Goal: Find specific fact: Find specific page/section

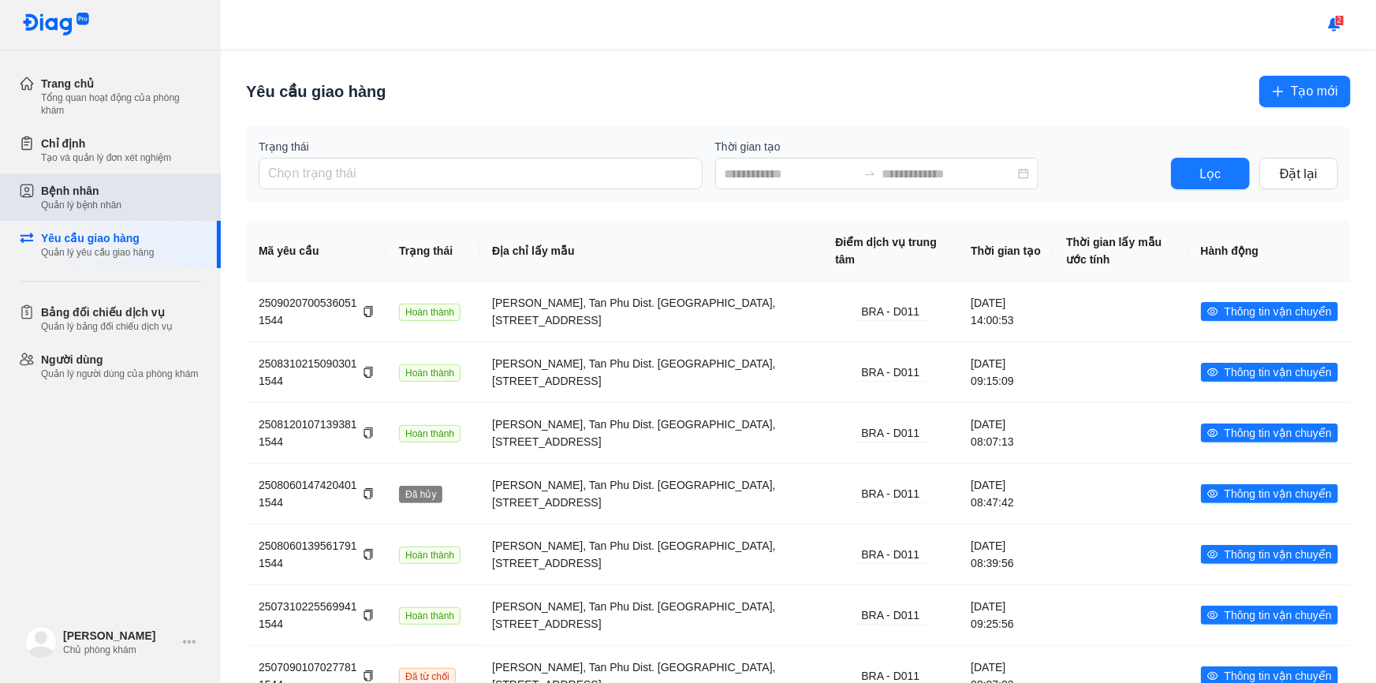
click at [114, 173] on div "Bệnh nhân Quản lý bệnh nhân" at bounding box center [120, 196] width 202 height 47
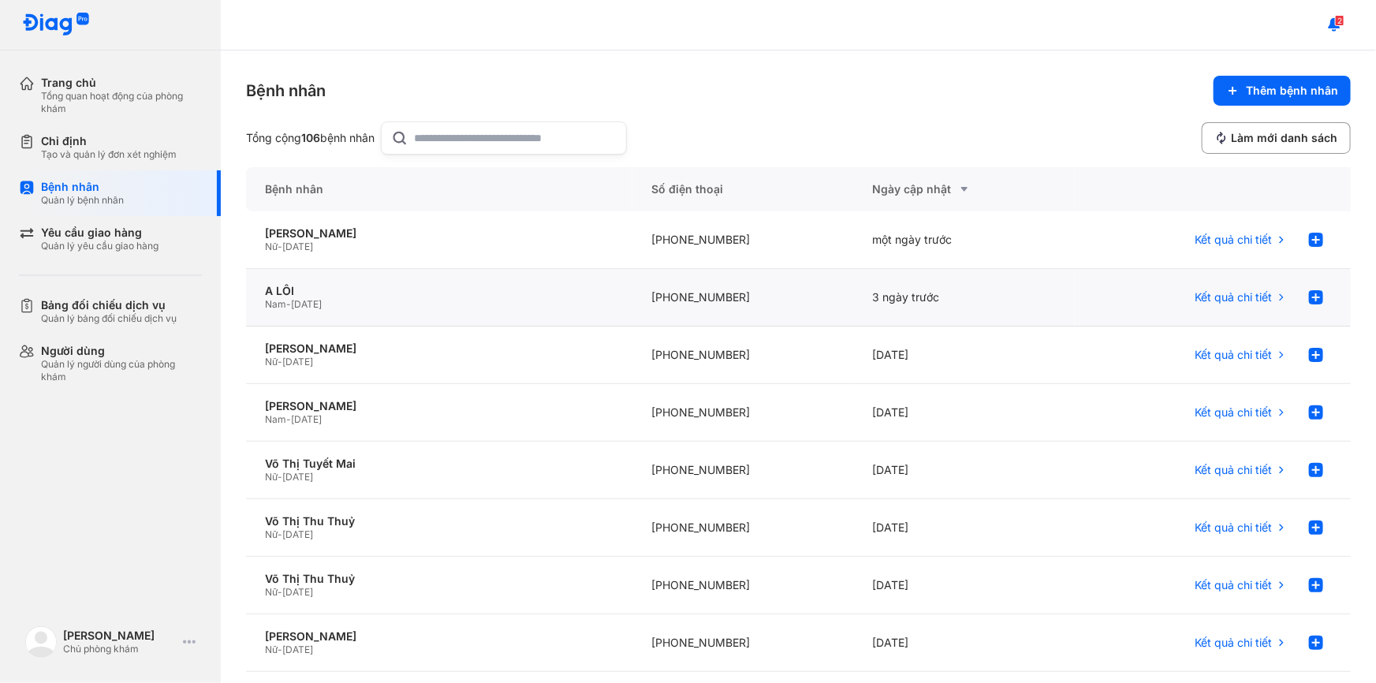
click at [740, 284] on div "[PHONE_NUMBER]" at bounding box center [742, 298] width 221 height 58
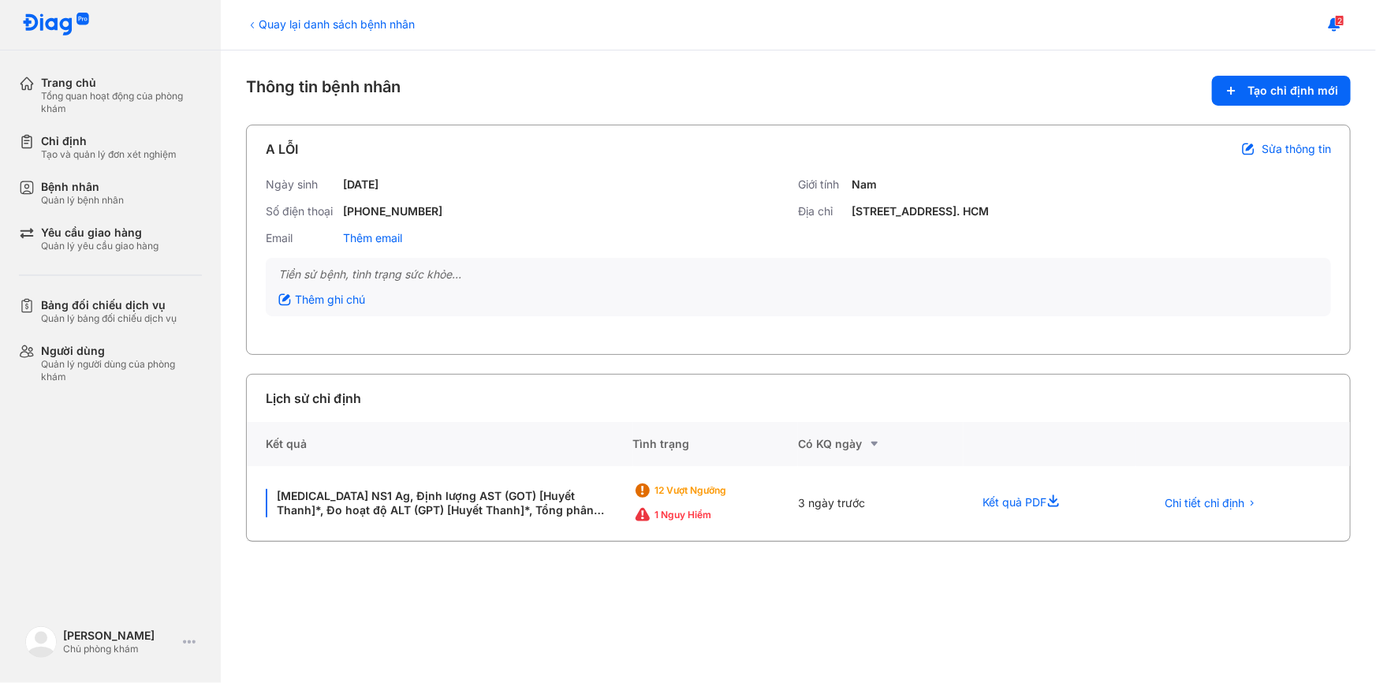
drag, startPoint x: 855, startPoint y: 205, endPoint x: 1157, endPoint y: 214, distance: 302.9
click at [1157, 214] on div "Địa chỉ 82 ĐƯỜNG SỐ 9, PHƯỜNG BÌNH HƯNG HÒA, TP. HCM" at bounding box center [1065, 211] width 533 height 14
copy div "82 ĐƯỜNG SỐ 9, PHƯỜNG BÌNH HƯNG HÒA, TP. HCM"
